Goal: Information Seeking & Learning: Learn about a topic

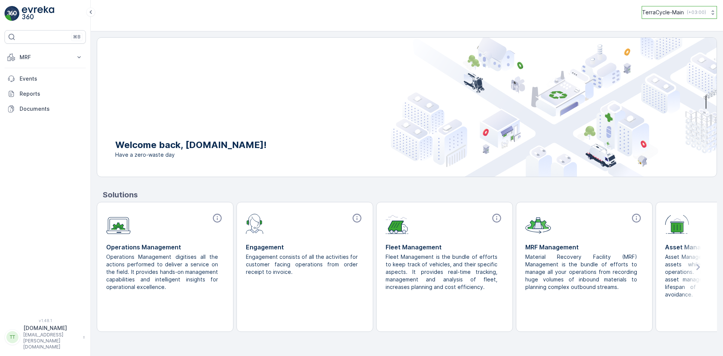
click at [702, 12] on p "( +03:00 )" at bounding box center [696, 12] width 19 height 6
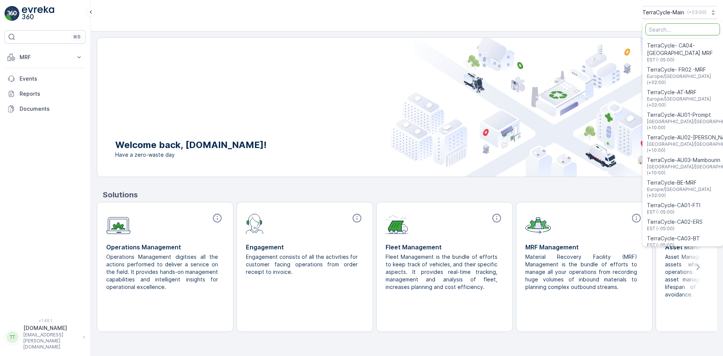
click at [661, 31] on input "Menu" at bounding box center [682, 29] width 75 height 12
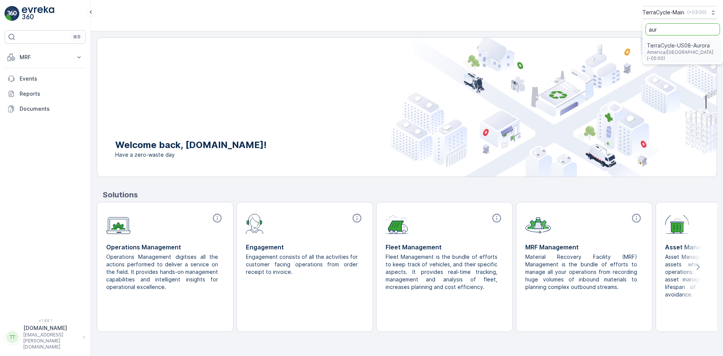
type input "aur"
click at [687, 47] on span "TerraCycle-US08-Aurora" at bounding box center [683, 46] width 72 height 8
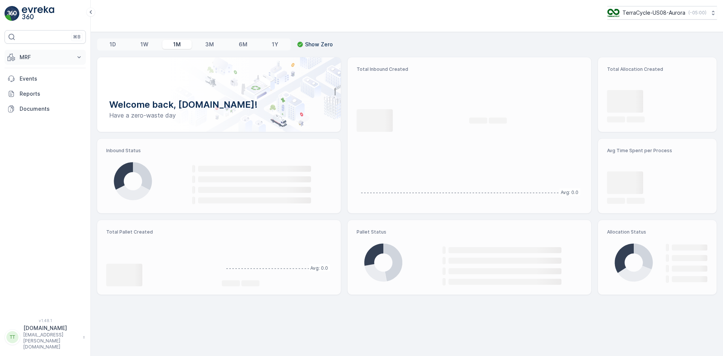
click at [58, 57] on p "MRF" at bounding box center [45, 57] width 51 height 8
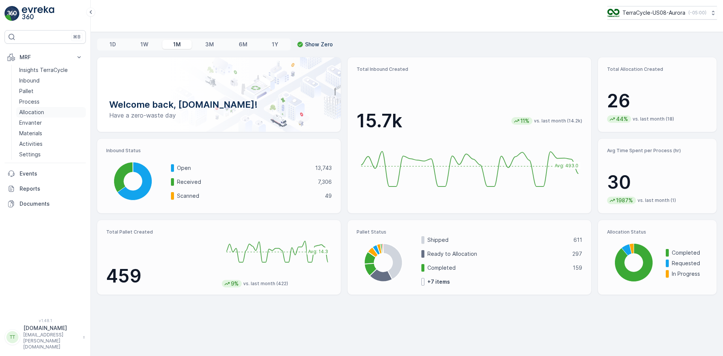
click at [38, 111] on p "Allocation" at bounding box center [31, 112] width 25 height 8
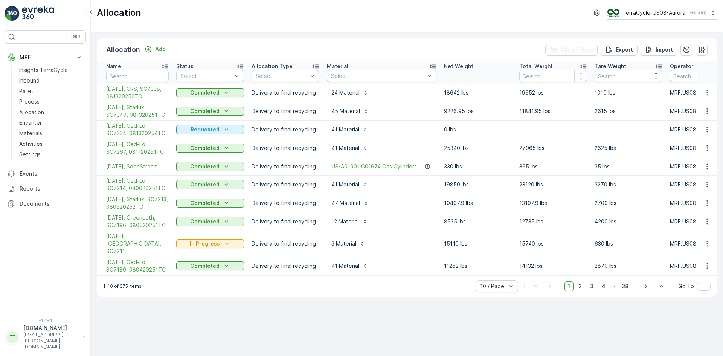
click at [132, 126] on span "[DATE], Ced-Lo, SC7334, 081320254TC" at bounding box center [137, 129] width 62 height 15
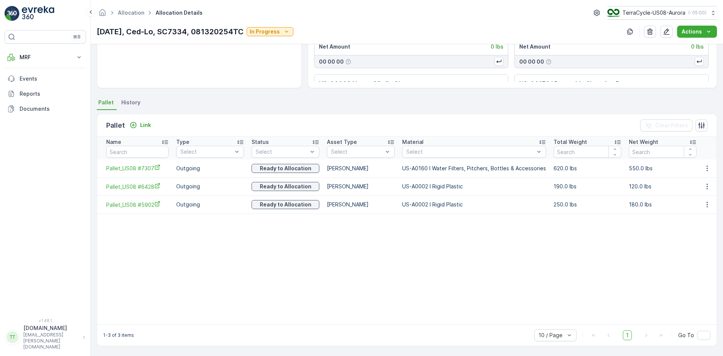
scroll to position [116, 0]
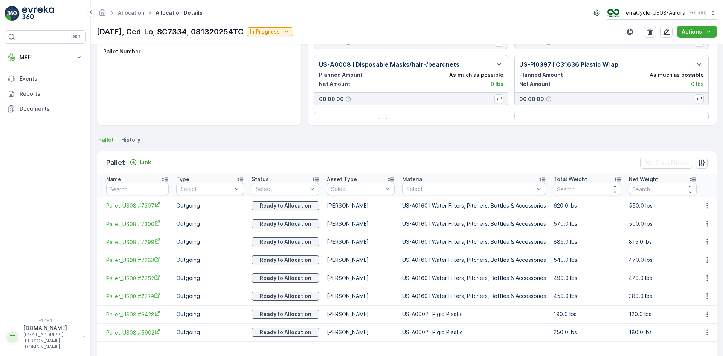
scroll to position [128, 0]
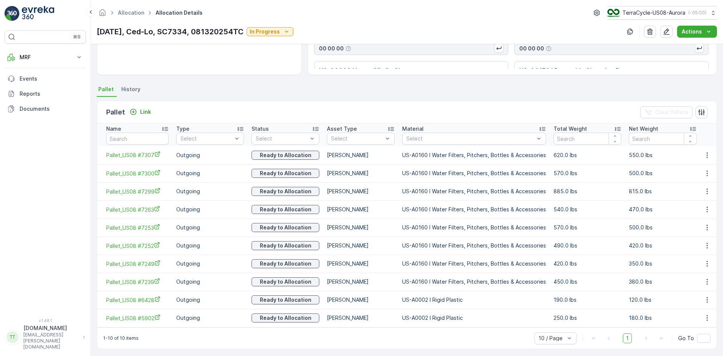
scroll to position [132, 0]
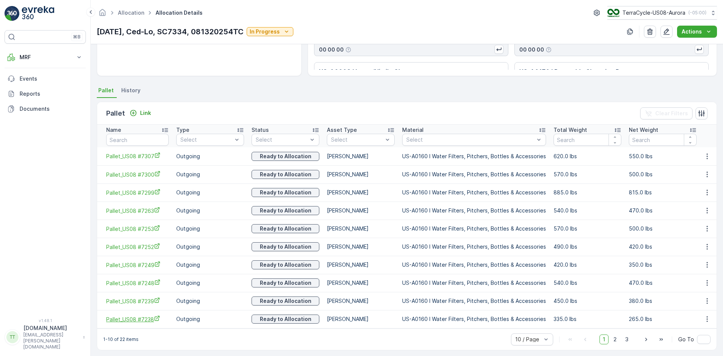
scroll to position [132, 0]
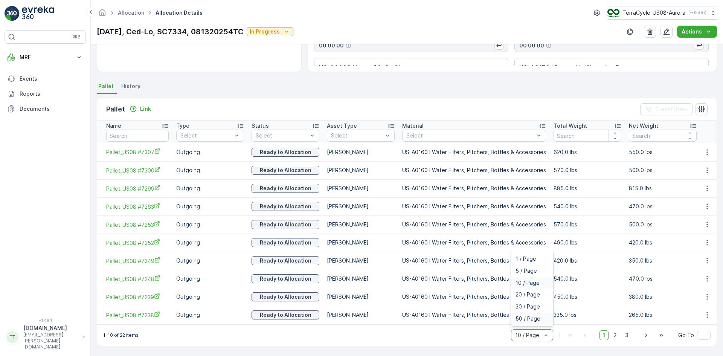
click at [539, 323] on div "50 / Page" at bounding box center [532, 318] width 42 height 12
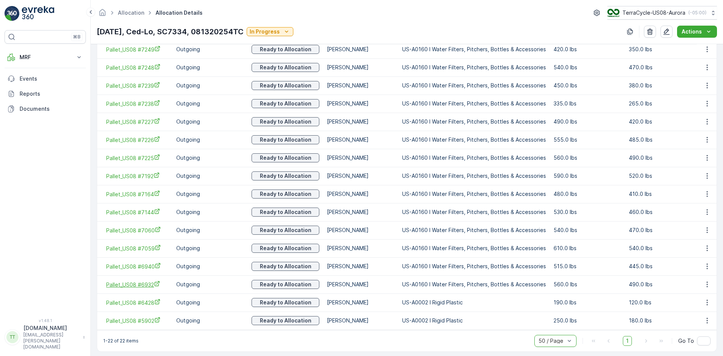
scroll to position [349, 0]
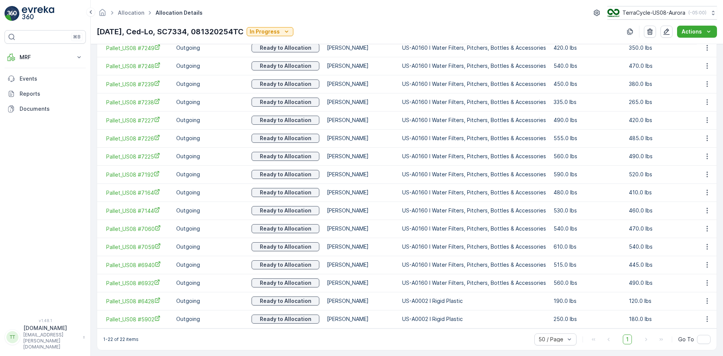
scroll to position [349, 0]
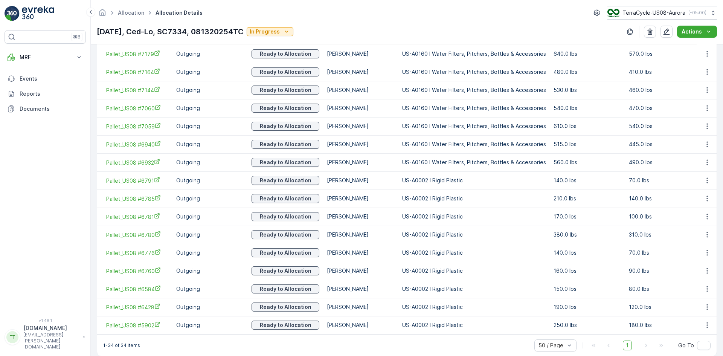
scroll to position [565, 0]
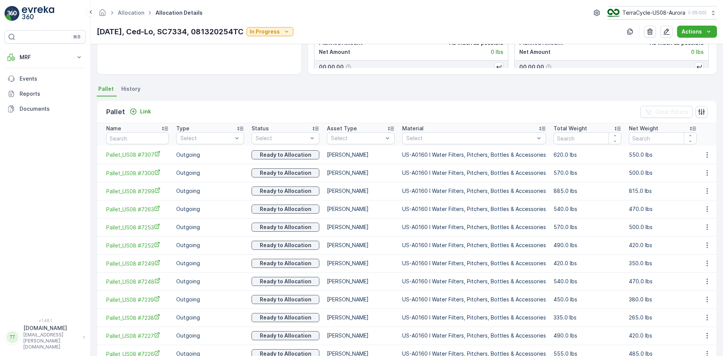
scroll to position [156, 0]
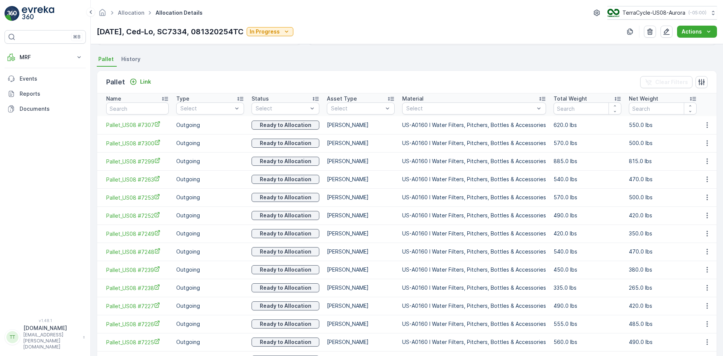
drag, startPoint x: 719, startPoint y: 104, endPoint x: 722, endPoint y: 204, distance: 100.2
click at [722, 205] on div "Details Allocation Type Delivery to final recycling Due Date 15.08.2025 Creatio…" at bounding box center [407, 200] width 632 height 312
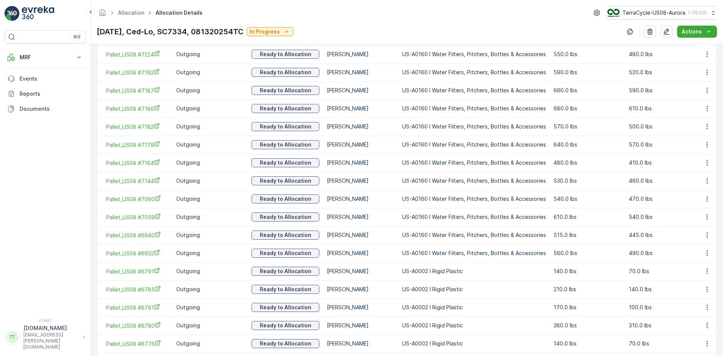
scroll to position [566, 0]
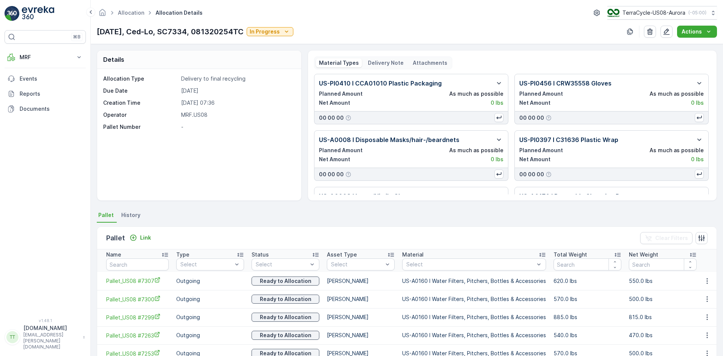
click at [389, 61] on p "Delivery Note" at bounding box center [386, 63] width 36 height 8
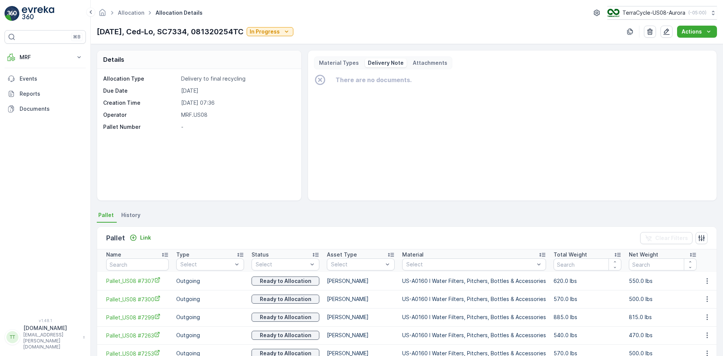
click at [324, 62] on p "Material Types" at bounding box center [339, 63] width 40 height 8
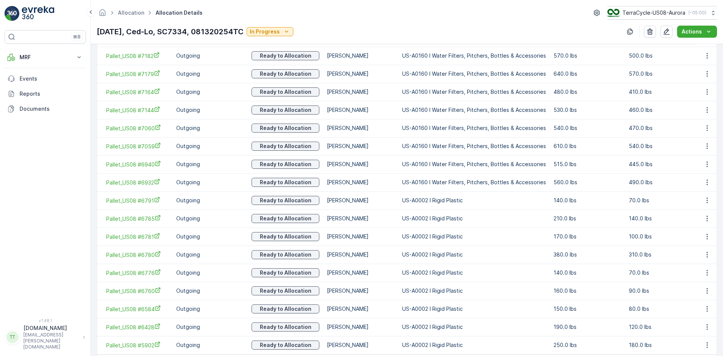
scroll to position [491, 0]
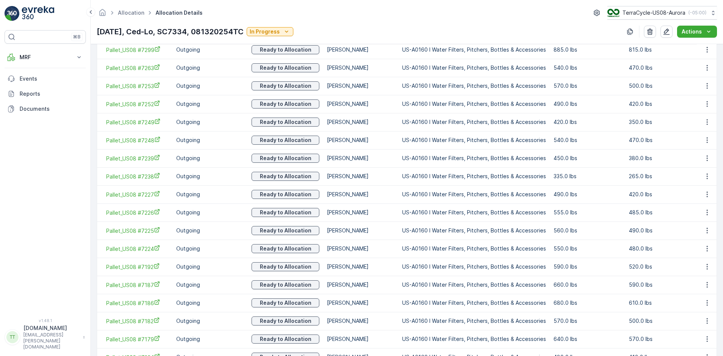
scroll to position [566, 0]
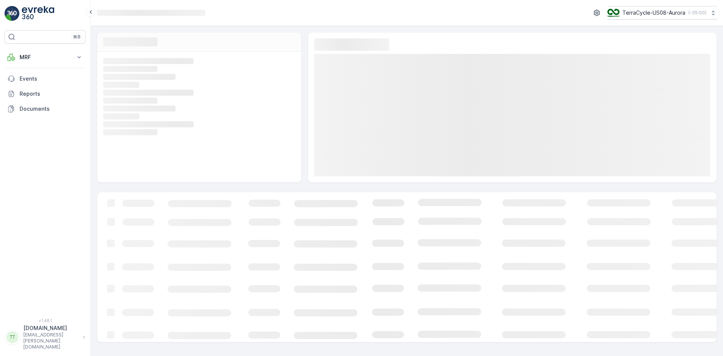
drag, startPoint x: 722, startPoint y: 59, endPoint x: 722, endPoint y: 373, distance: 314.3
click at [722, 355] on html "⌘B MRF Insights TerraCycle Inbound Pallet Process Allocation Envanter Materials…" at bounding box center [361, 178] width 723 height 356
drag, startPoint x: 722, startPoint y: 39, endPoint x: 722, endPoint y: 172, distance: 132.5
click at [722, 172] on div "Loading... Loading... Loading... Loading... Loading... Loading... Loading... Lo…" at bounding box center [407, 187] width 632 height 322
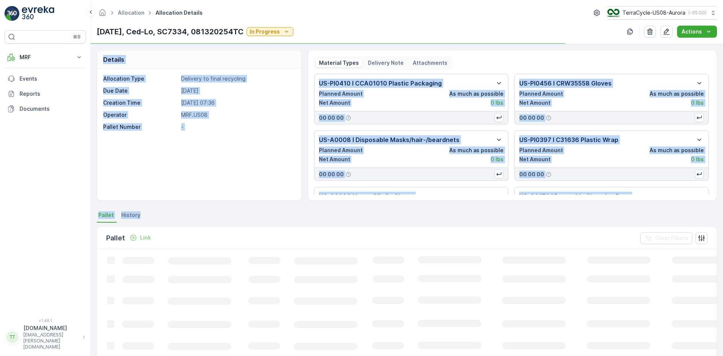
click at [709, 55] on div "Material Types Delivery Note Attachments US-PI0410 I CCA01010 Plastic Packaging…" at bounding box center [512, 125] width 409 height 151
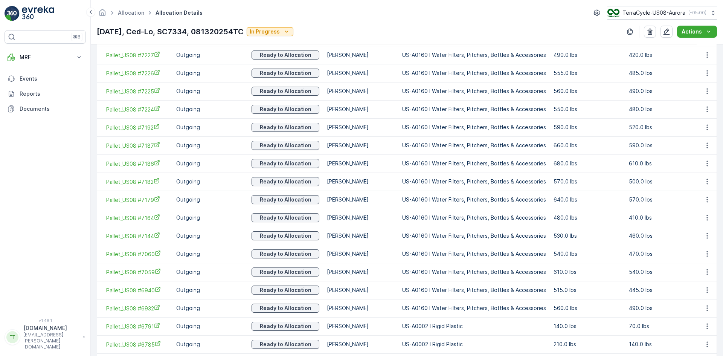
scroll to position [378, 0]
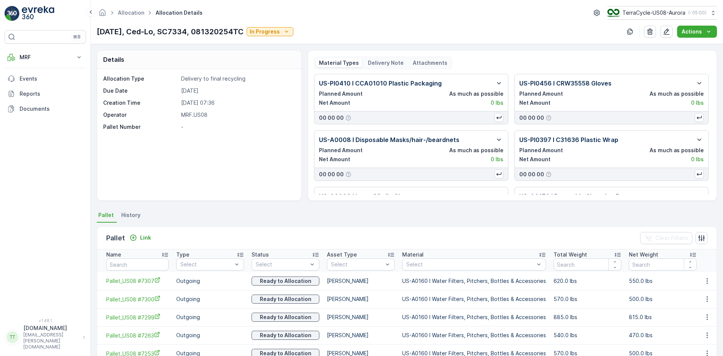
scroll to position [566, 0]
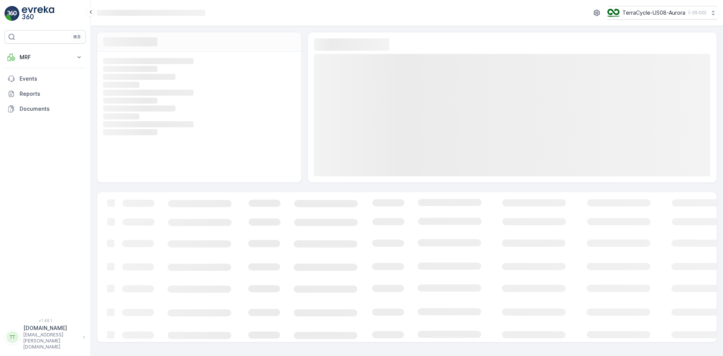
drag, startPoint x: 722, startPoint y: 27, endPoint x: 722, endPoint y: 144, distance: 116.3
click at [722, 170] on div "Loading... Loading... Loading... Loading... Loading... Loading... Loading... Lo…" at bounding box center [407, 187] width 632 height 322
drag, startPoint x: 722, startPoint y: 38, endPoint x: 722, endPoint y: 243, distance: 205.5
click at [722, 250] on div "Loading... Loading... Loading... Loading... Loading... Loading... Loading... Lo…" at bounding box center [407, 187] width 632 height 322
drag, startPoint x: 722, startPoint y: 0, endPoint x: 478, endPoint y: 40, distance: 247.5
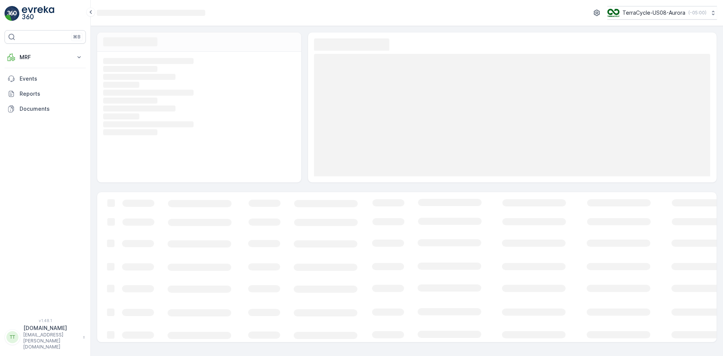
click at [478, 40] on div "Loading... Loading..." at bounding box center [512, 107] width 396 height 138
drag, startPoint x: 722, startPoint y: 26, endPoint x: 720, endPoint y: 190, distance: 163.7
click at [722, 193] on div "Loading... Loading... Loading... Loading... Loading... Loading... Loading... Lo…" at bounding box center [407, 187] width 632 height 322
drag, startPoint x: 722, startPoint y: 12, endPoint x: 712, endPoint y: 136, distance: 124.3
click at [721, 160] on div "Loading... TerraCycle-US08-Aurora ( -05:00 ) Loading... Loading... Loading... L…" at bounding box center [407, 174] width 632 height 348
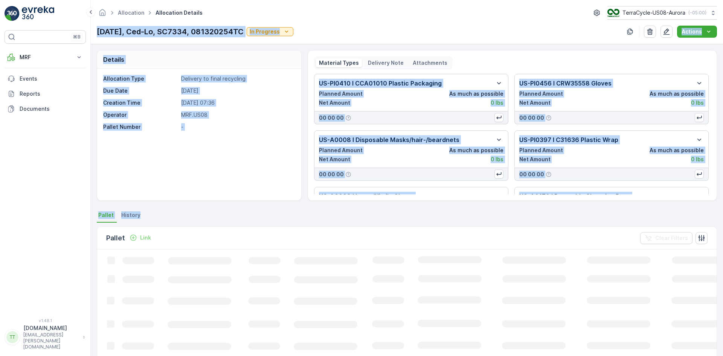
drag, startPoint x: 722, startPoint y: 15, endPoint x: 719, endPoint y: 225, distance: 210.1
click at [718, 220] on div "Allocation Allocation Details TerraCycle-US08-[GEOGRAPHIC_DATA] ( -05:00 ) [DAT…" at bounding box center [407, 178] width 632 height 356
click at [508, 1] on div "Allocation Allocation Details TerraCycle-US08-[GEOGRAPHIC_DATA] ( -05:00 ) [DAT…" at bounding box center [407, 22] width 632 height 44
drag, startPoint x: 722, startPoint y: 22, endPoint x: 722, endPoint y: 172, distance: 150.2
click at [722, 185] on div "Allocation Allocation Details TerraCycle-US08-[GEOGRAPHIC_DATA] ( -05:00 ) [DAT…" at bounding box center [407, 178] width 632 height 356
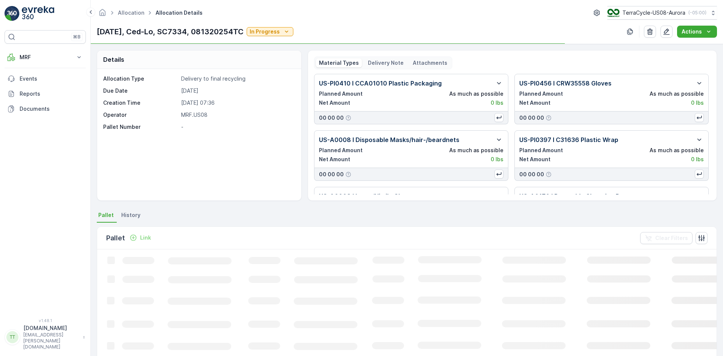
click at [548, 9] on div "Allocation Allocation Details TerraCycle-US08-[GEOGRAPHIC_DATA] ( -05:00 )" at bounding box center [407, 13] width 620 height 14
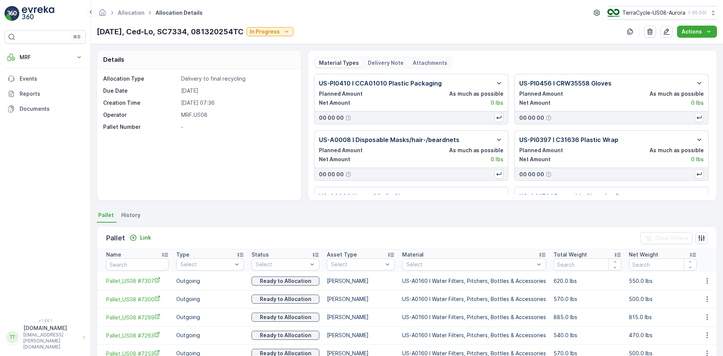
click at [386, 66] on p "Delivery Note" at bounding box center [386, 63] width 36 height 8
